Goal: Transaction & Acquisition: Purchase product/service

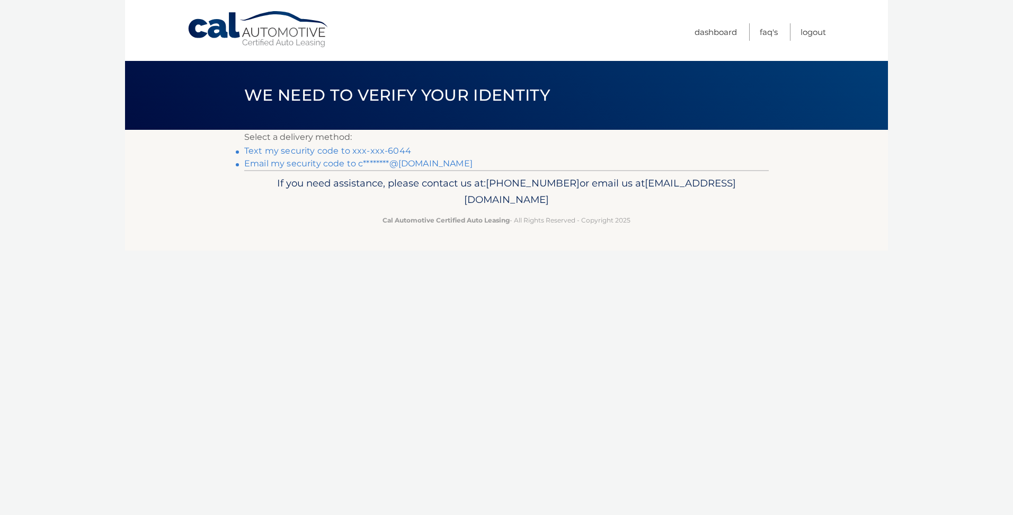
click at [324, 150] on link "Text my security code to xxx-xxx-6044" at bounding box center [327, 151] width 167 height 10
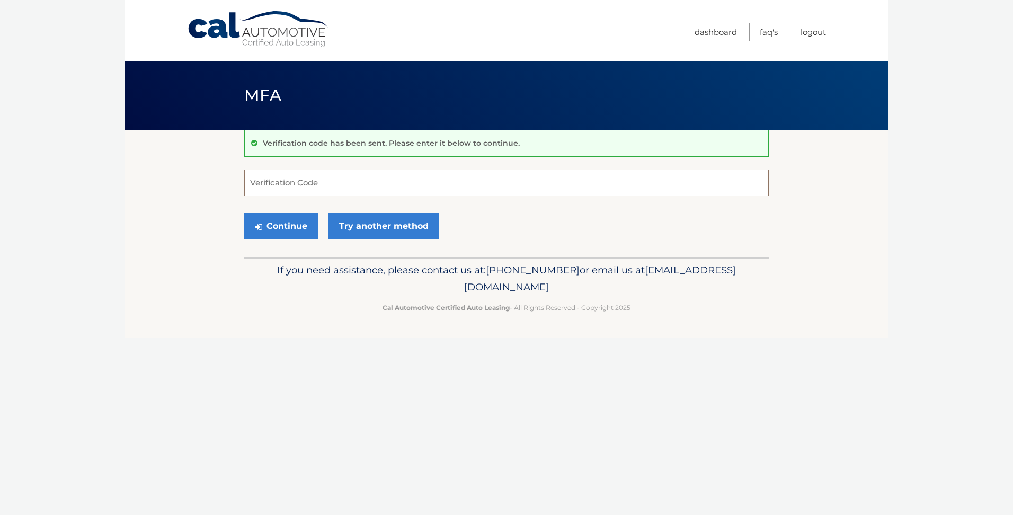
click at [335, 181] on input "Verification Code" at bounding box center [506, 182] width 524 height 26
type input "952700"
click at [282, 230] on button "Continue" at bounding box center [281, 226] width 74 height 26
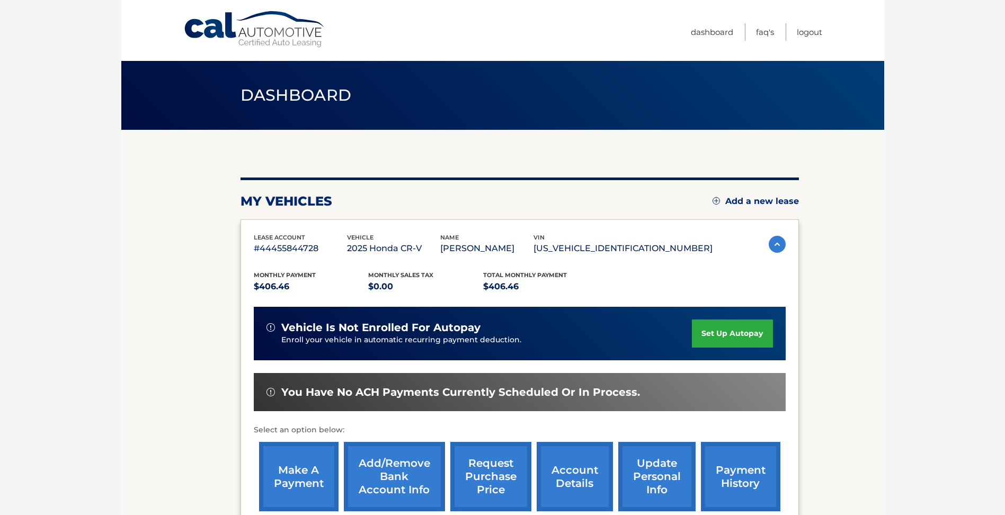
click at [774, 240] on img at bounding box center [777, 244] width 17 height 17
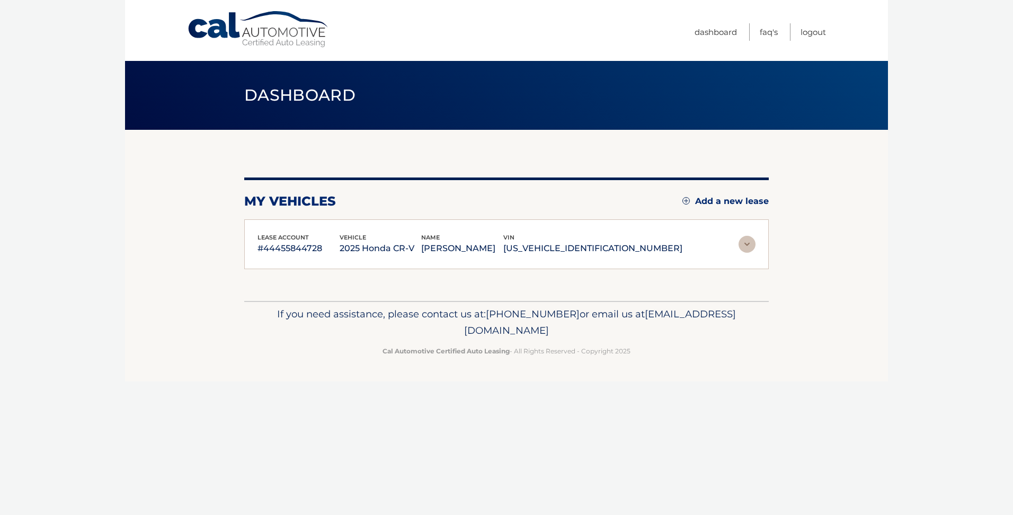
click at [747, 243] on img at bounding box center [746, 244] width 17 height 17
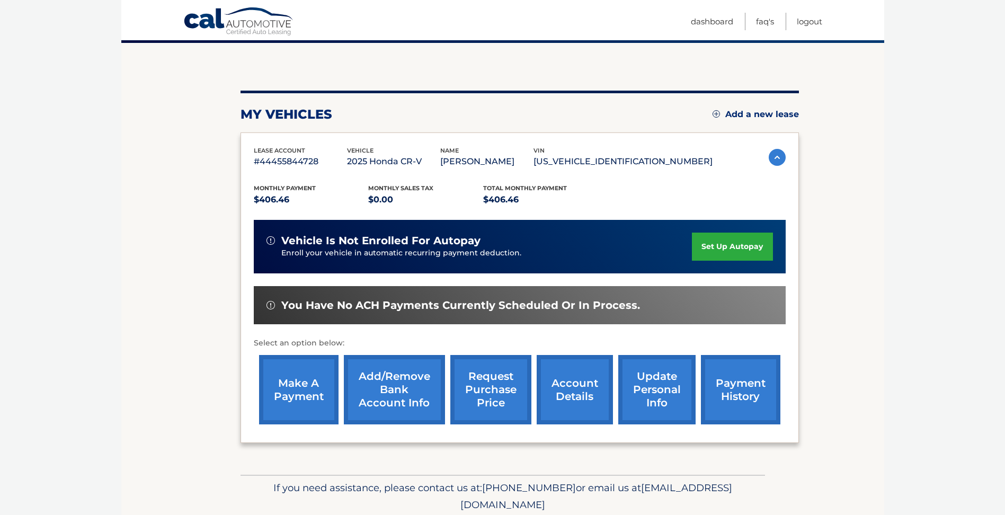
scroll to position [106, 0]
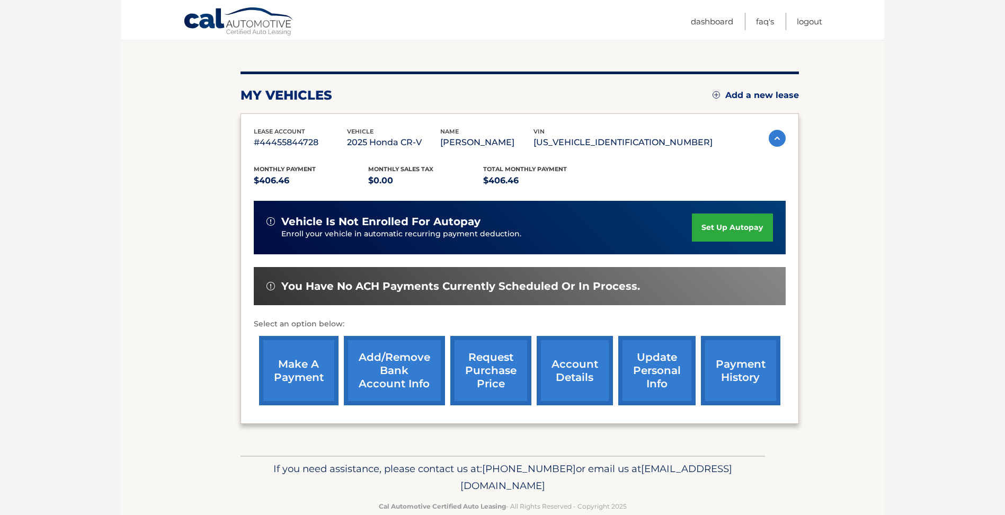
click at [305, 367] on link "make a payment" at bounding box center [298, 370] width 79 height 69
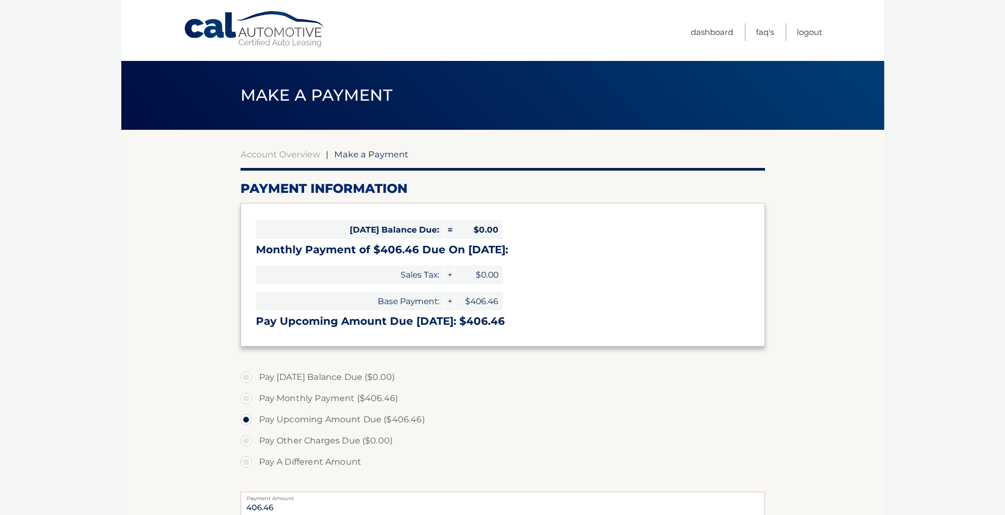
select select "ZWRjMmY4ZWYtNjI4NC00OTYwLTg1ZGMtMjRlMGJjN2M2MzVi"
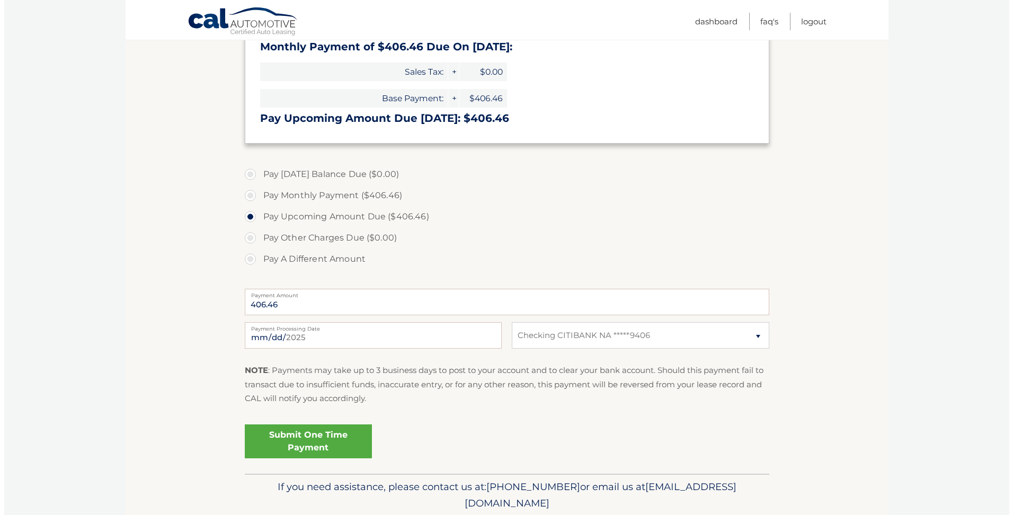
scroll to position [212, 0]
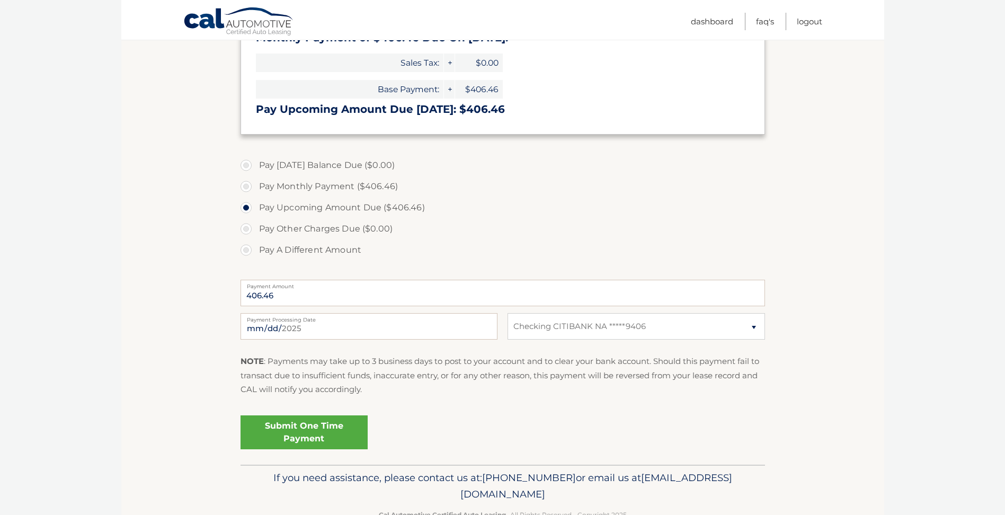
click at [299, 433] on link "Submit One Time Payment" at bounding box center [303, 432] width 127 height 34
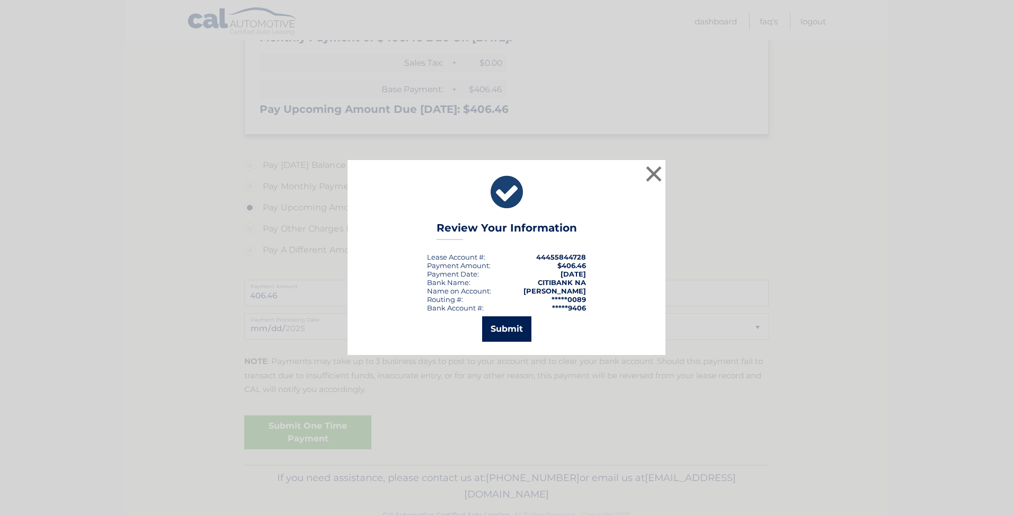
click at [513, 325] on button "Submit" at bounding box center [506, 328] width 49 height 25
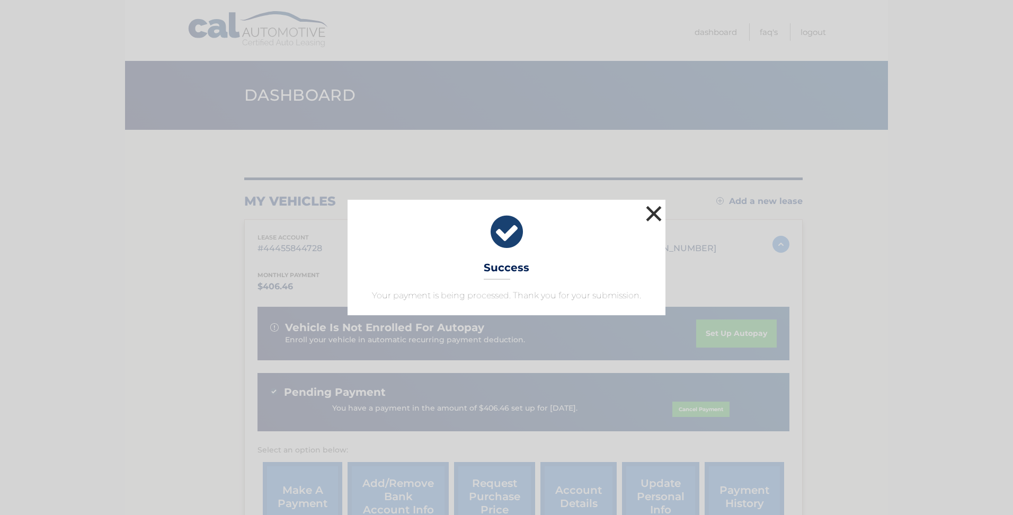
click at [653, 211] on button "×" at bounding box center [653, 213] width 21 height 21
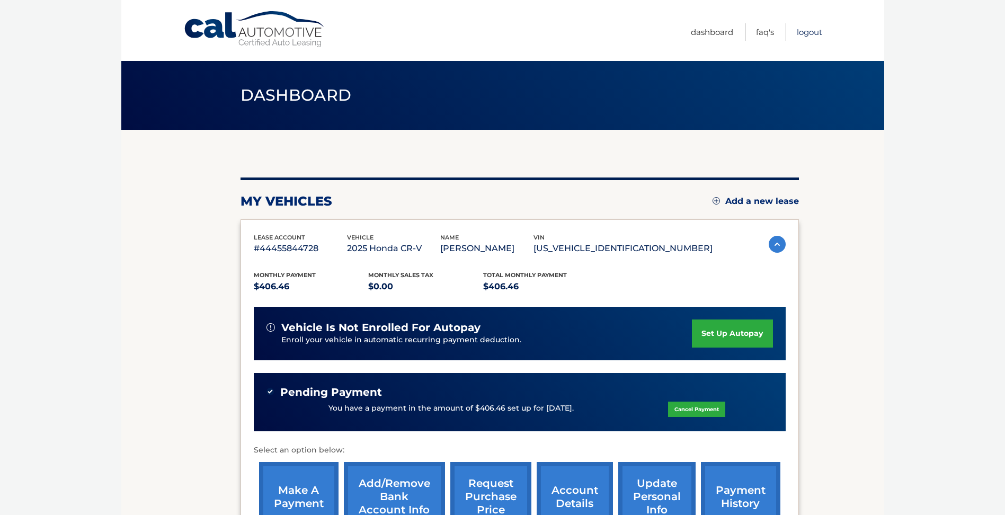
click at [810, 28] on link "Logout" at bounding box center [809, 31] width 25 height 17
